Goal: Task Accomplishment & Management: Use online tool/utility

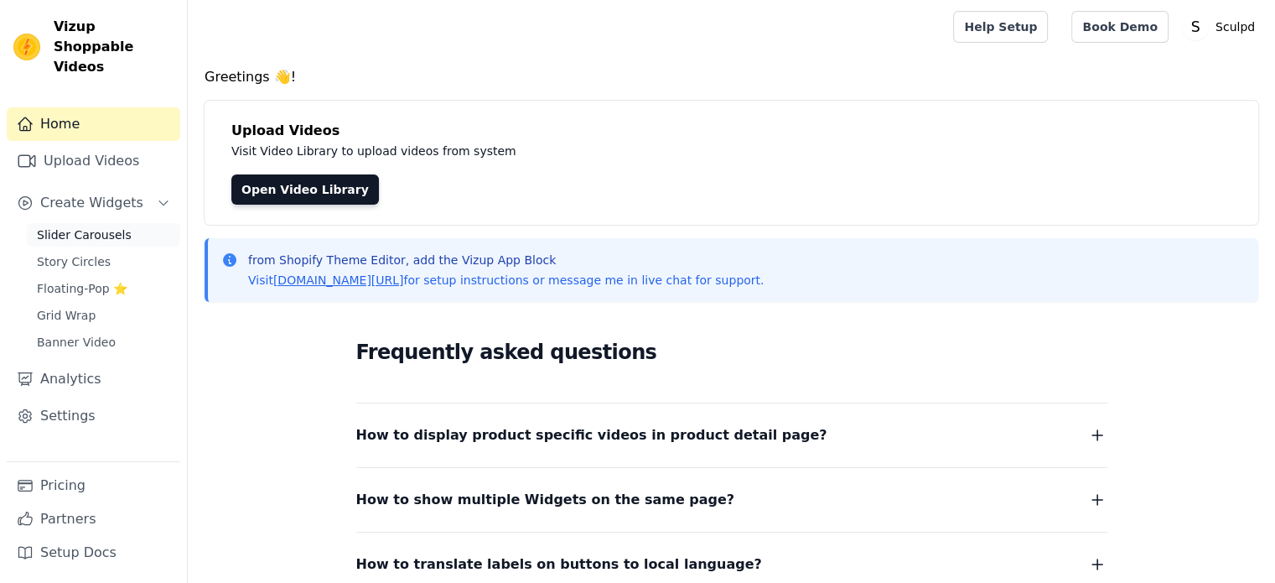
click at [86, 226] on link "Slider Carousels" at bounding box center [103, 234] width 153 height 23
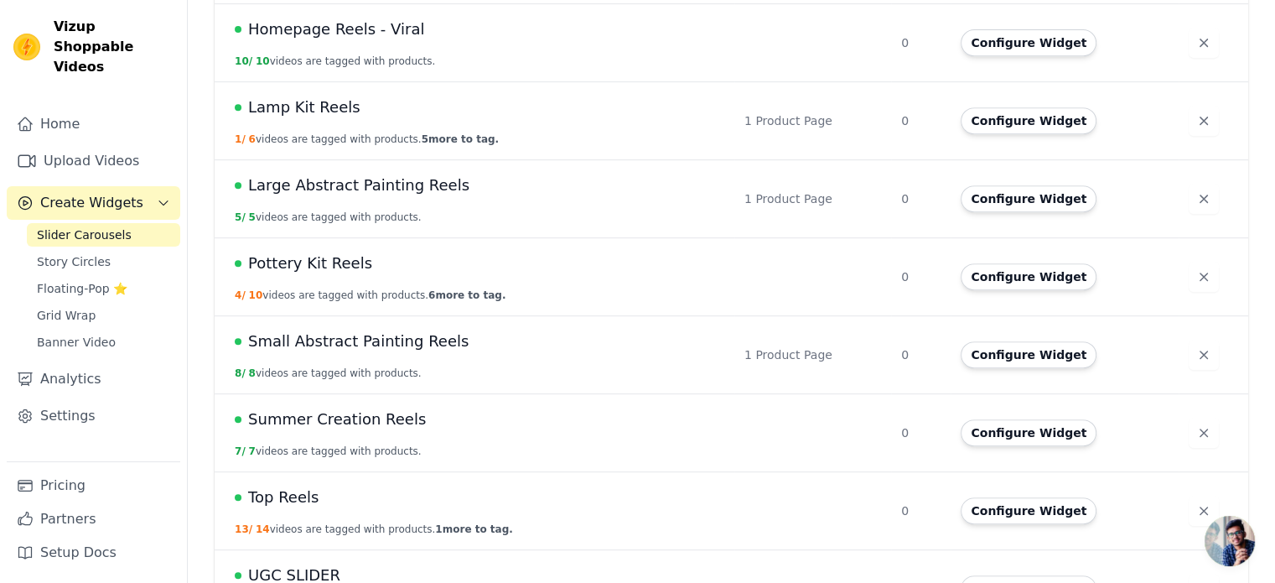
scroll to position [755, 0]
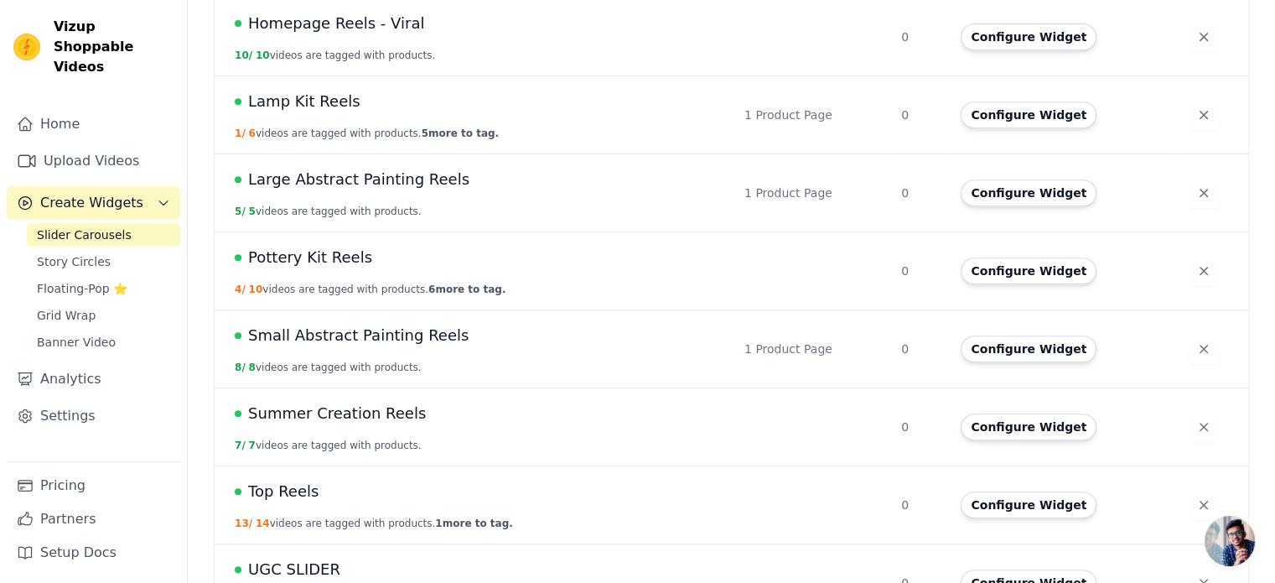
click at [399, 251] on div "Pottery Kit Reels" at bounding box center [480, 257] width 490 height 23
click at [300, 261] on span "Pottery Kit Reels" at bounding box center [310, 257] width 124 height 23
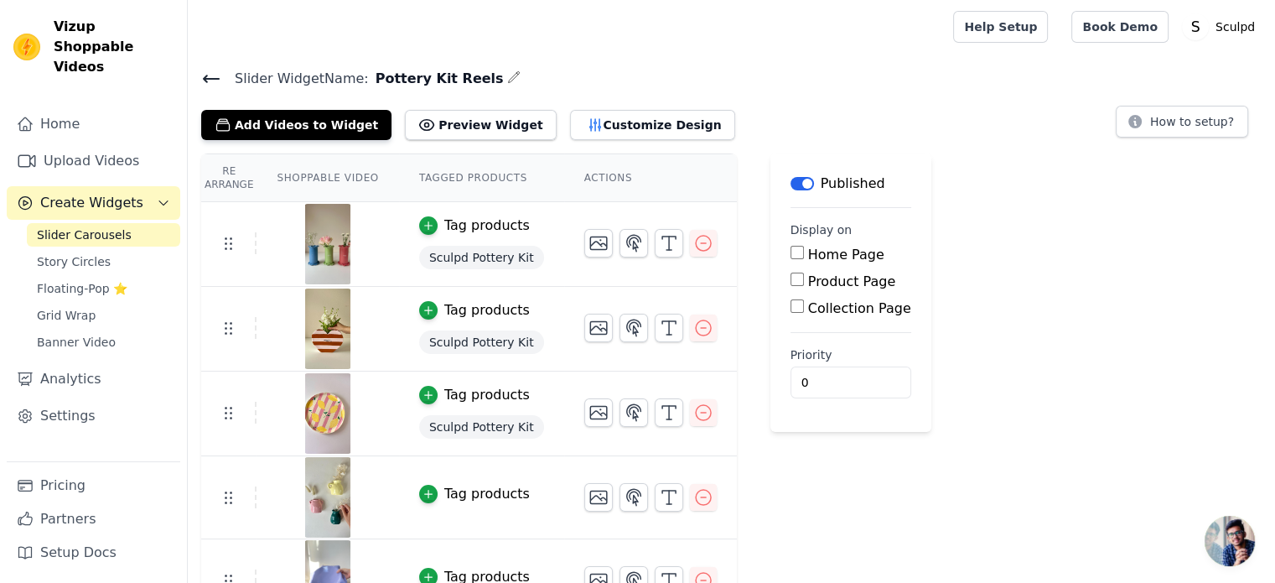
click at [808, 281] on label "Product Page" at bounding box center [852, 281] width 88 height 16
click at [804, 281] on input "Product Page" at bounding box center [797, 278] width 13 height 13
checkbox input "true"
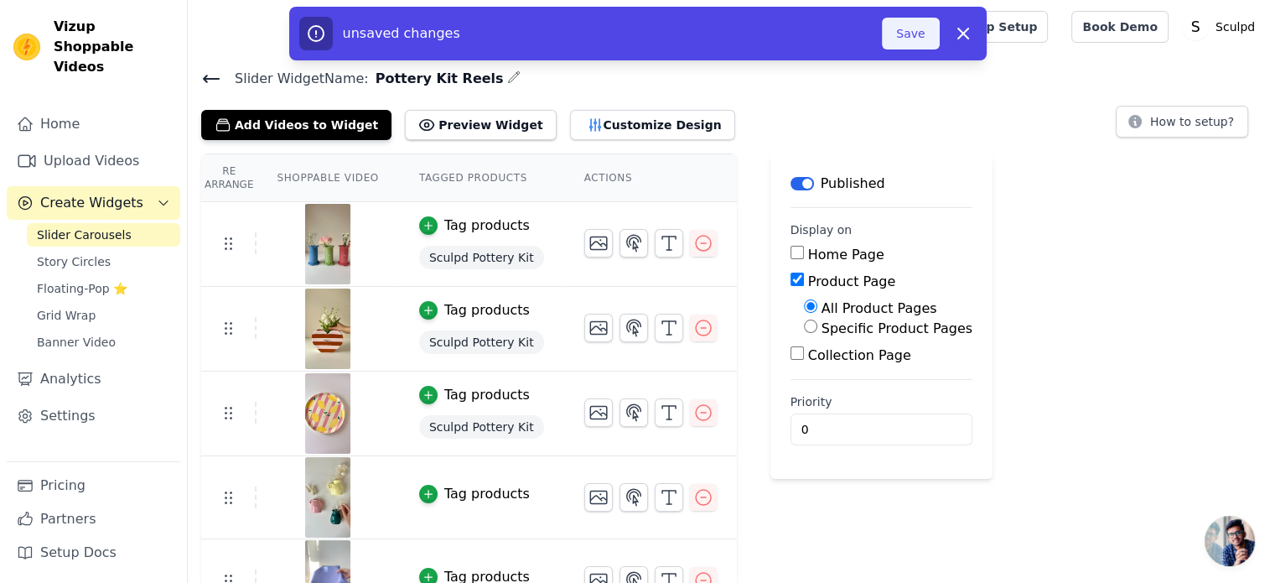
click at [912, 23] on button "Save" at bounding box center [910, 34] width 57 height 32
